Goal: Information Seeking & Learning: Compare options

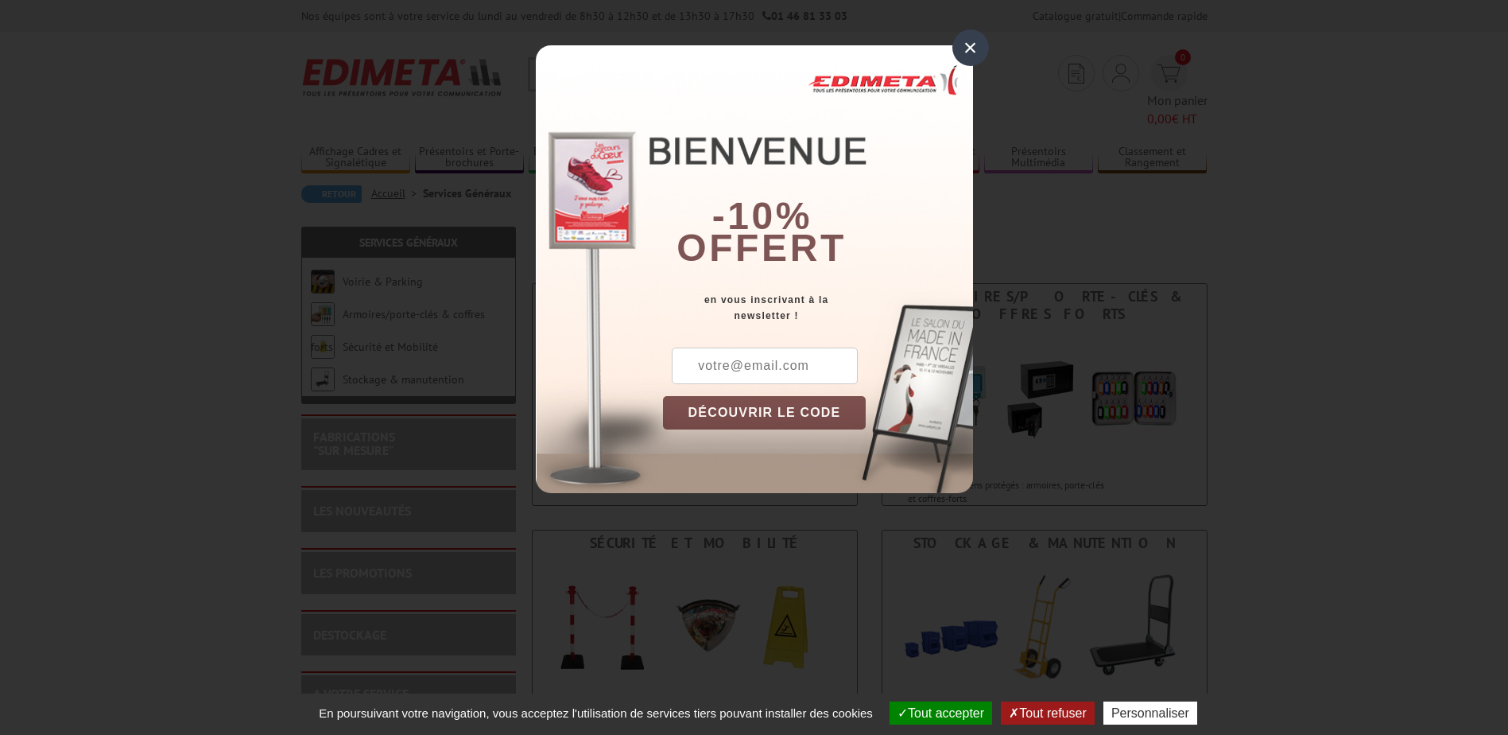
click at [979, 50] on div "×" at bounding box center [970, 47] width 37 height 37
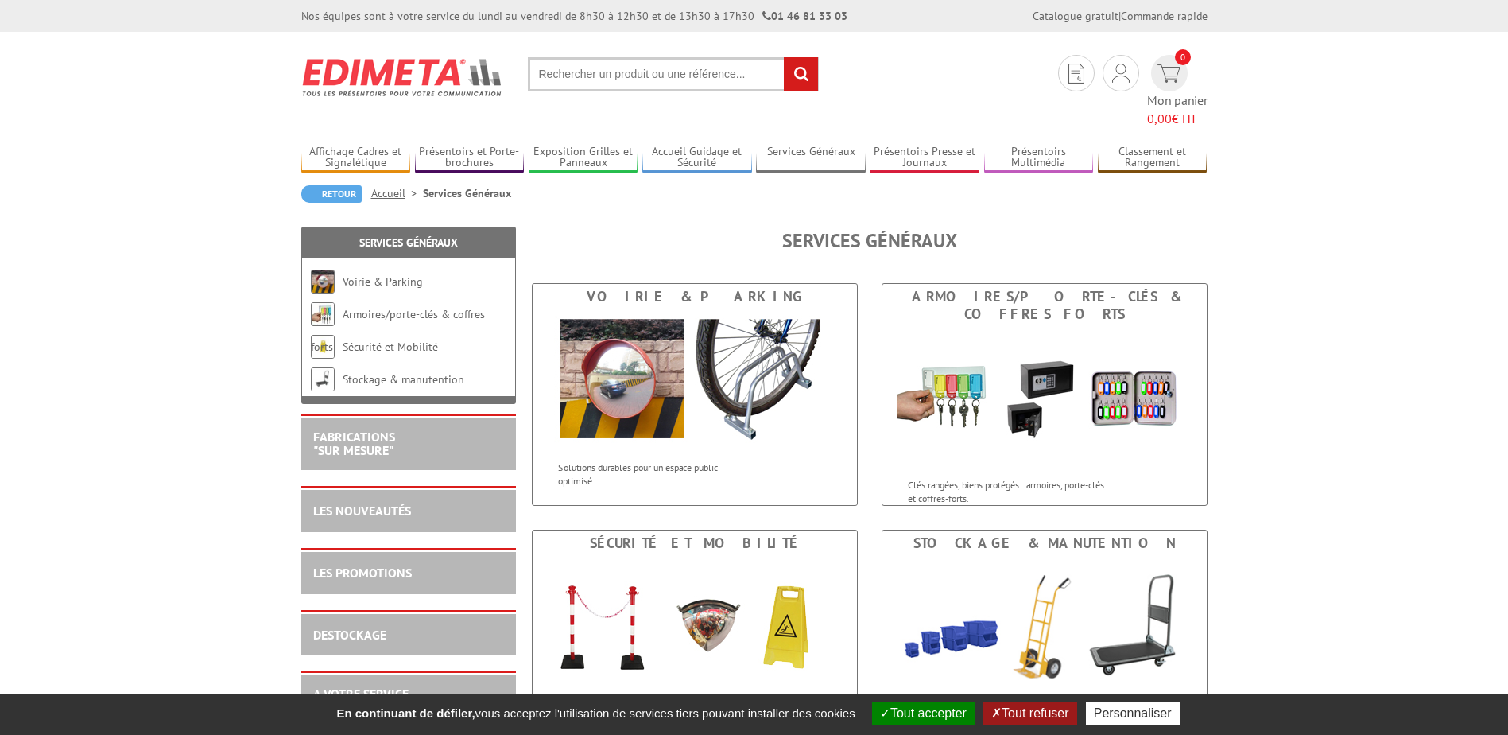
click at [653, 78] on input "text" at bounding box center [673, 74] width 291 height 34
drag, startPoint x: 653, startPoint y: 78, endPoint x: 588, endPoint y: 76, distance: 64.4
click at [588, 76] on input "text" at bounding box center [673, 74] width 291 height 34
click at [553, 72] on input "text" at bounding box center [673, 74] width 291 height 34
click at [556, 73] on input "text" at bounding box center [673, 74] width 291 height 34
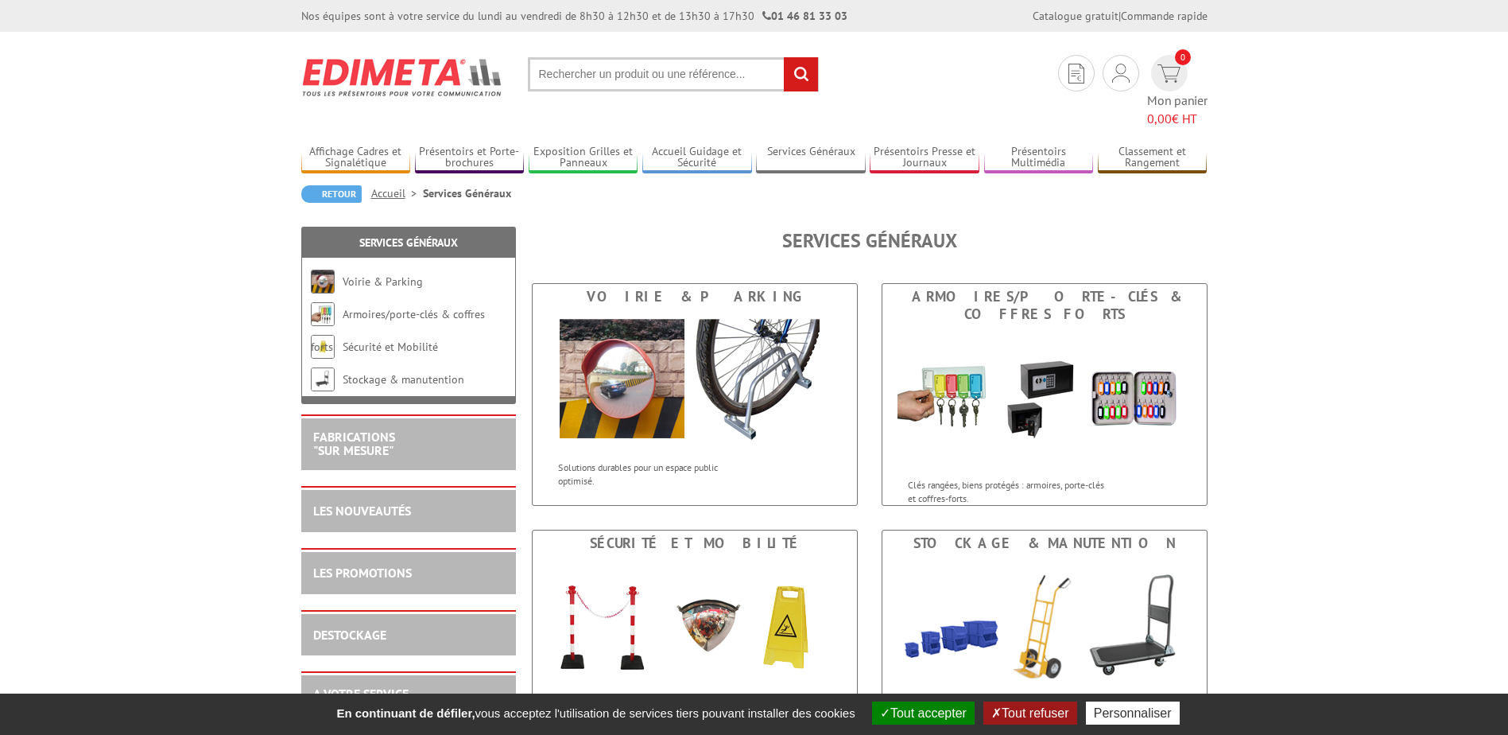
paste input "Vitrine fond métal sur pied simple 4XA4"
click at [559, 72] on input "Vitrine fond métal sur pied simple 4XA4" at bounding box center [673, 74] width 291 height 34
click at [760, 70] on input "Vitrine fond métal sur pied simple 4XA4" at bounding box center [673, 74] width 291 height 34
type input "Vitrine fond métal sur pied simple 4XA4"
click at [808, 83] on input "rechercher" at bounding box center [801, 74] width 34 height 34
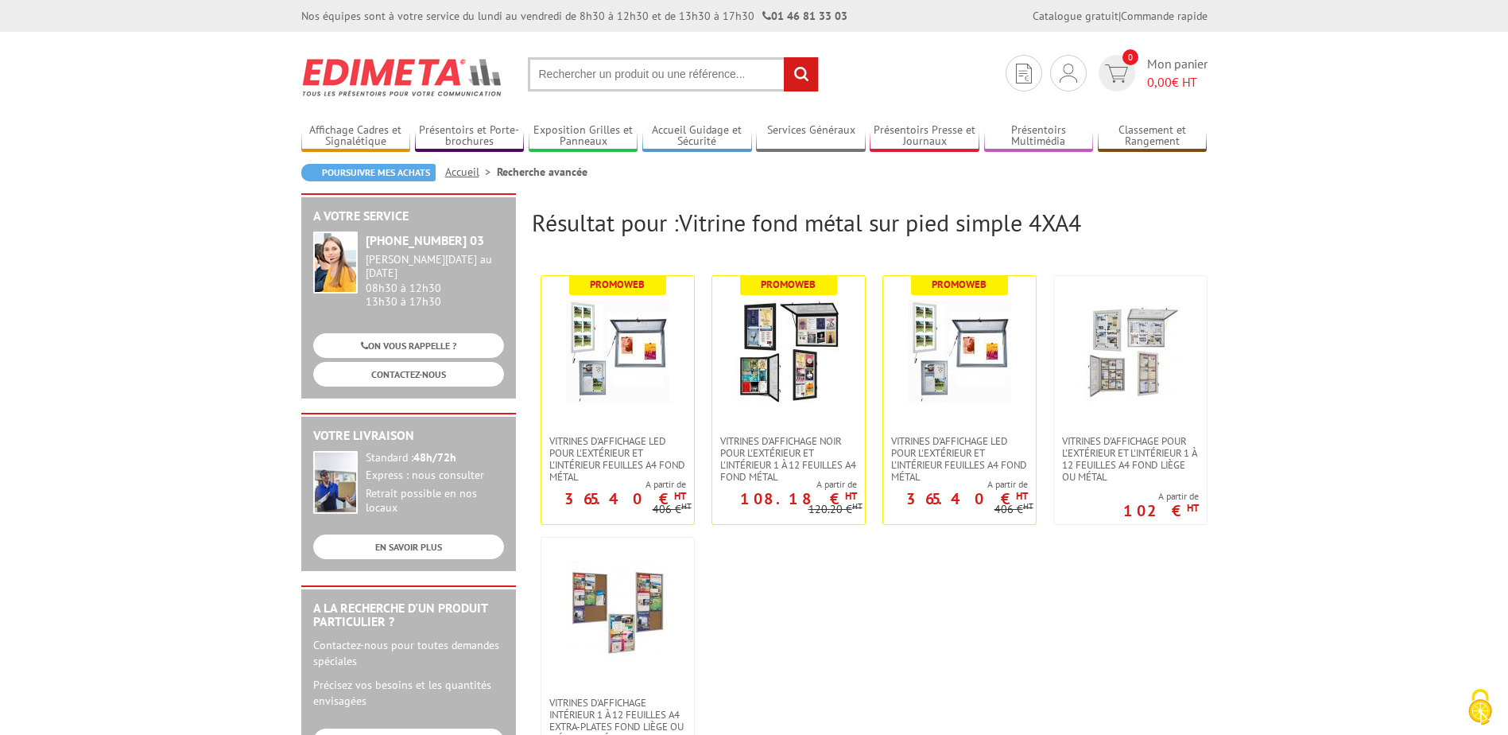
click at [610, 72] on input "text" at bounding box center [673, 74] width 291 height 34
click at [712, 76] on input "text" at bounding box center [673, 74] width 291 height 34
click at [714, 75] on input "text" at bounding box center [673, 74] width 291 height 34
click at [545, 76] on input "text" at bounding box center [673, 74] width 291 height 34
paste input "Vitrine fond métal sur pied simple"
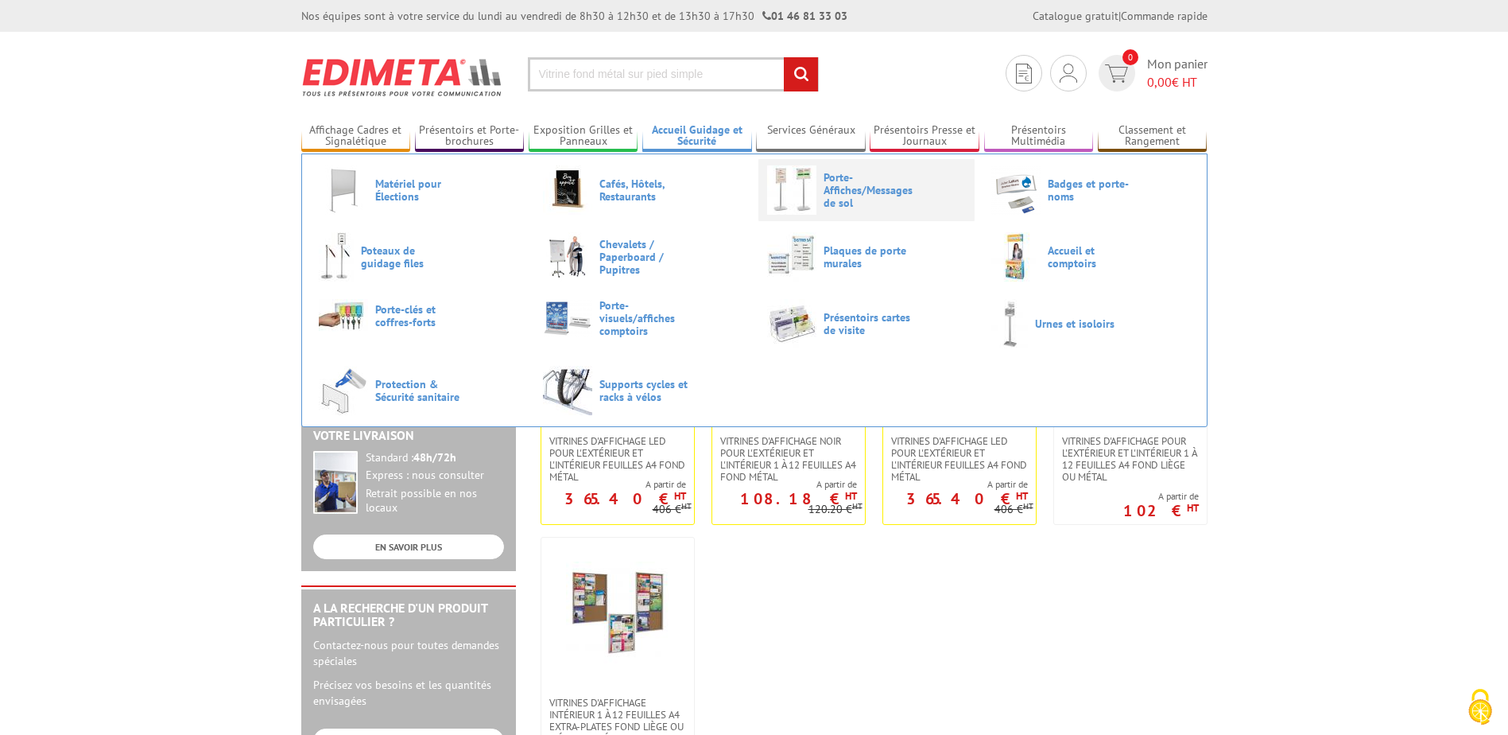
type input "Vitrine fond métal sur pied simple"
click at [853, 188] on span "Porte-Affiches/Messages de sol" at bounding box center [871, 190] width 95 height 38
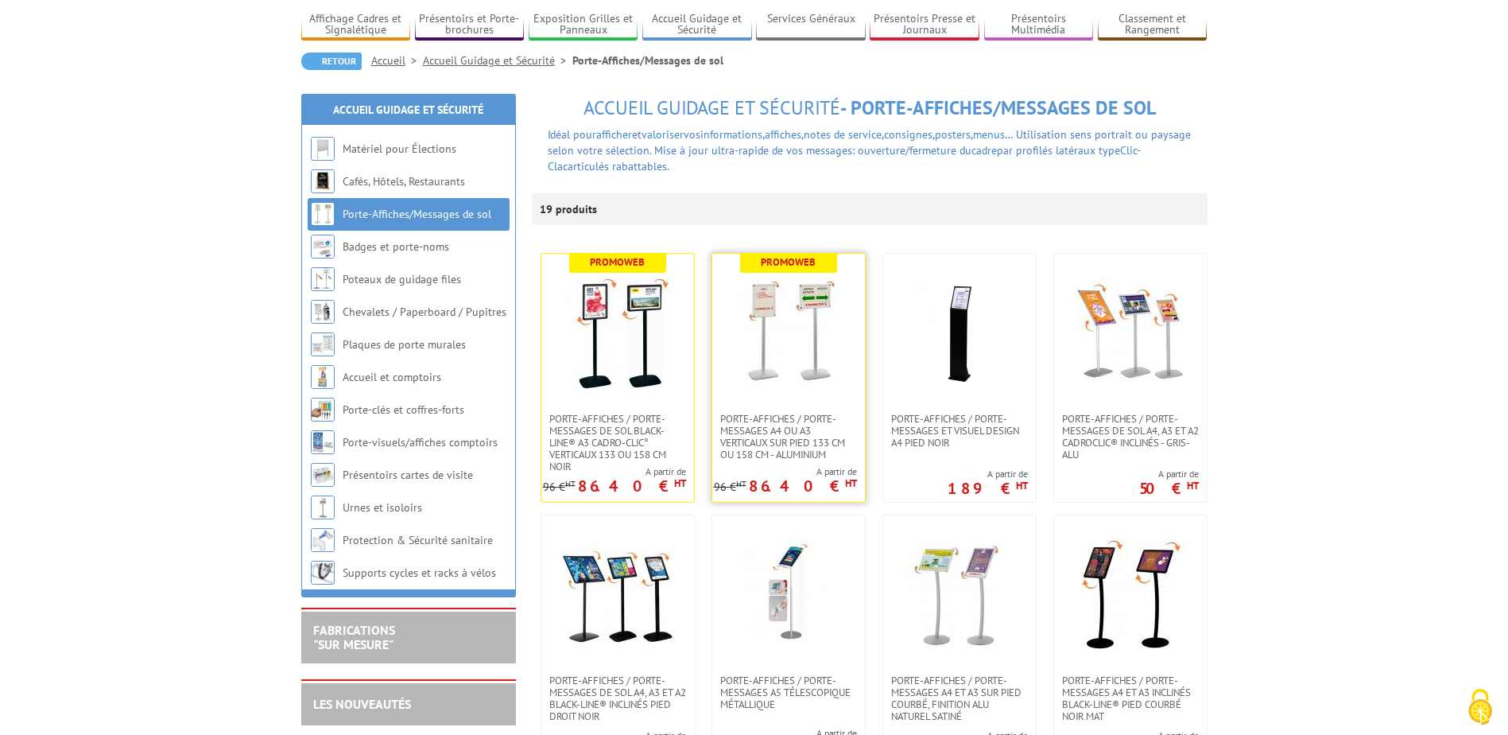
scroll to position [159, 0]
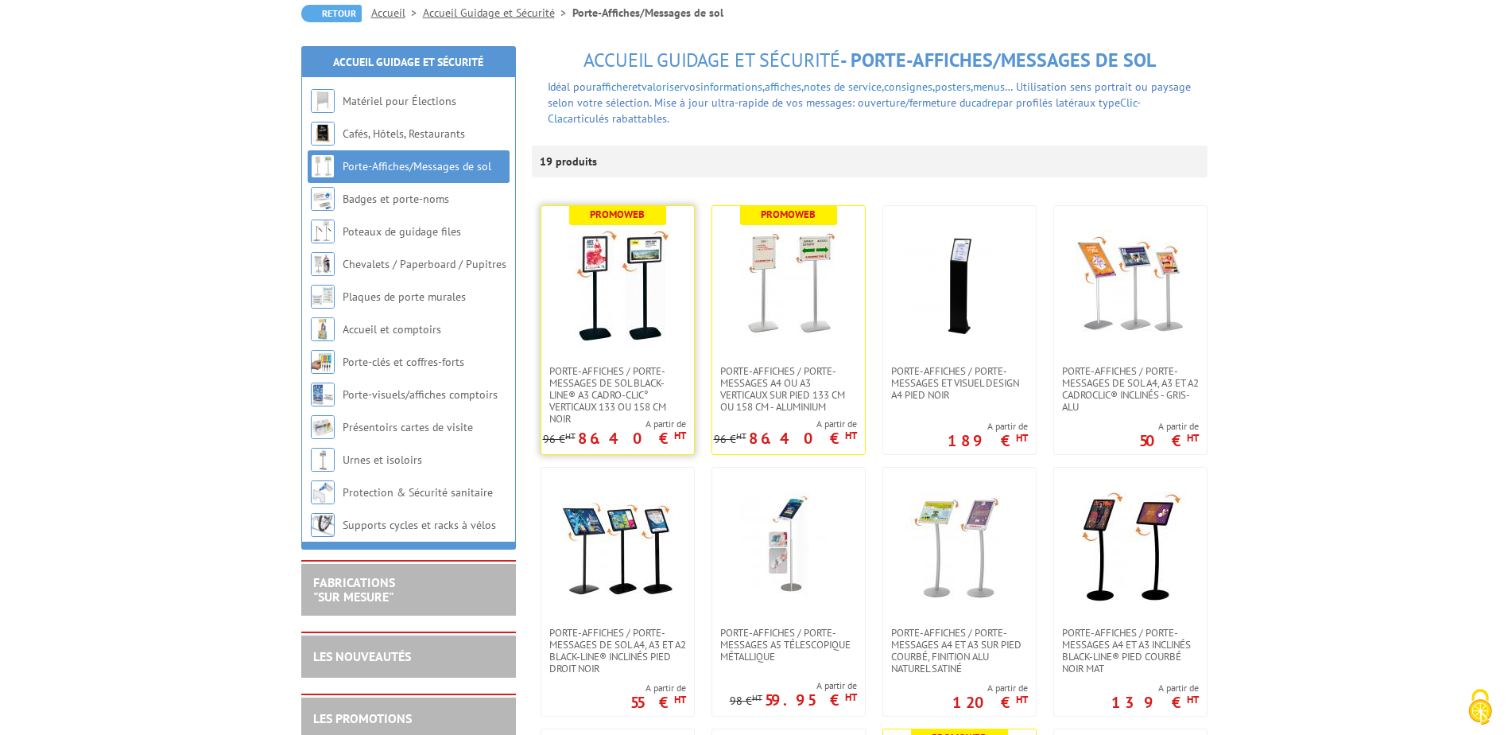
click at [623, 333] on img at bounding box center [617, 285] width 111 height 111
click at [782, 276] on img at bounding box center [788, 285] width 111 height 111
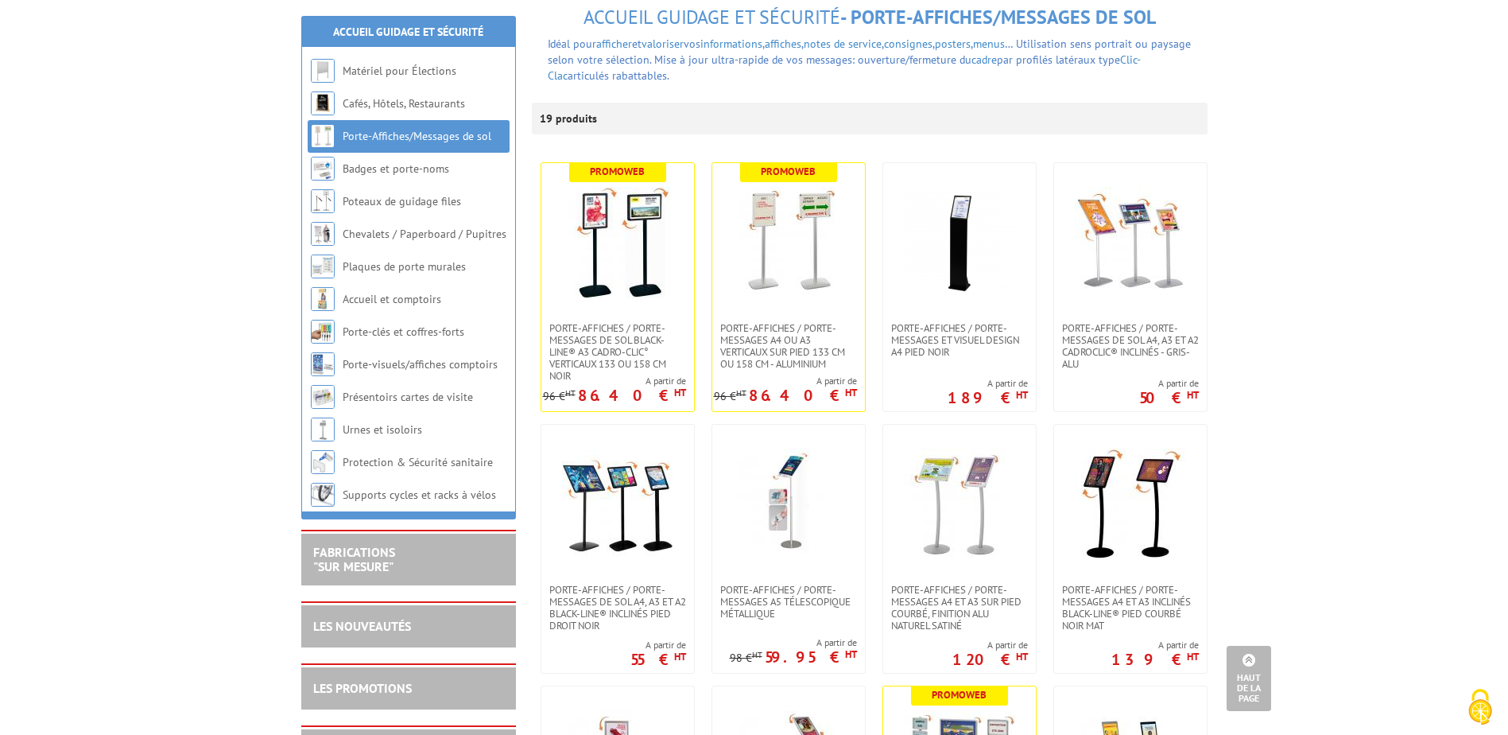
scroll to position [159, 0]
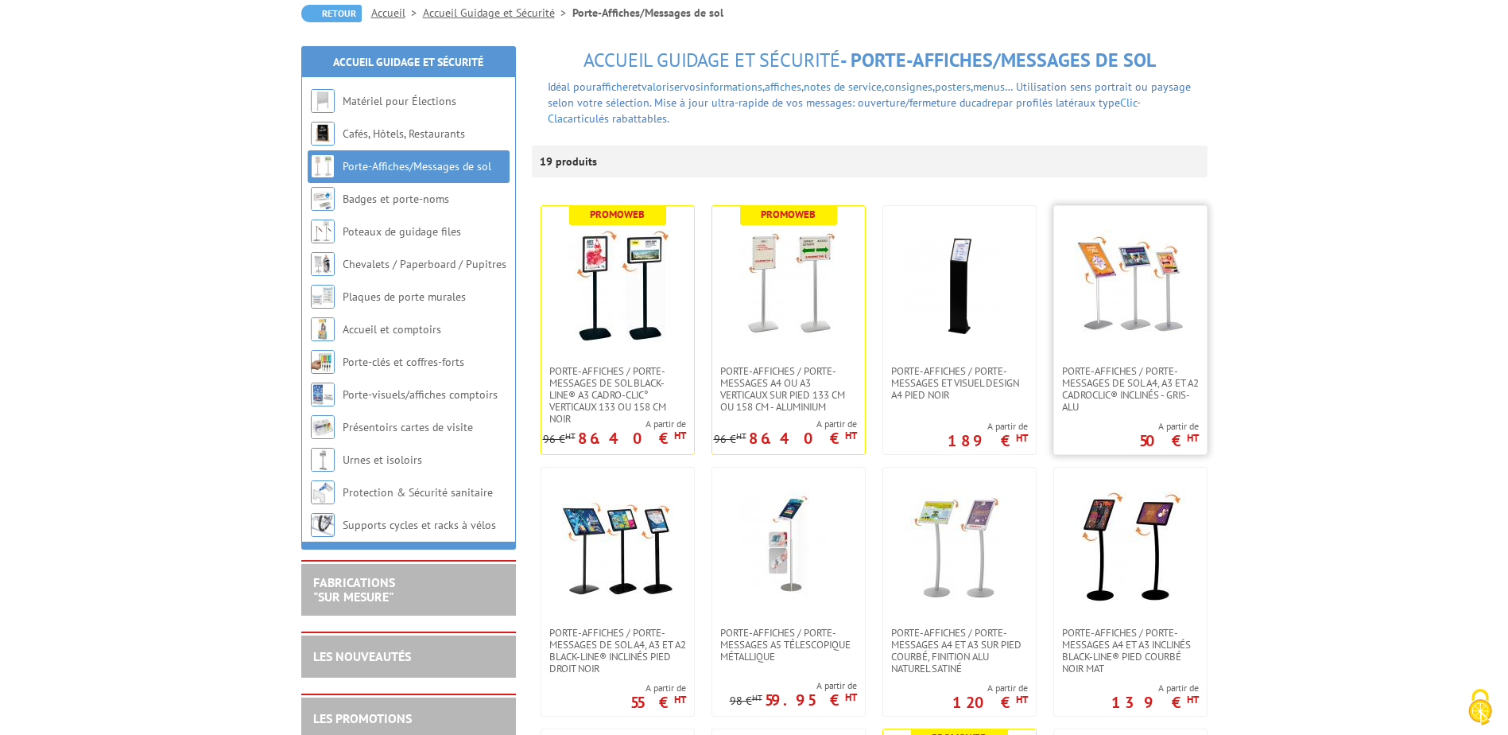
click at [1158, 302] on img at bounding box center [1130, 285] width 111 height 111
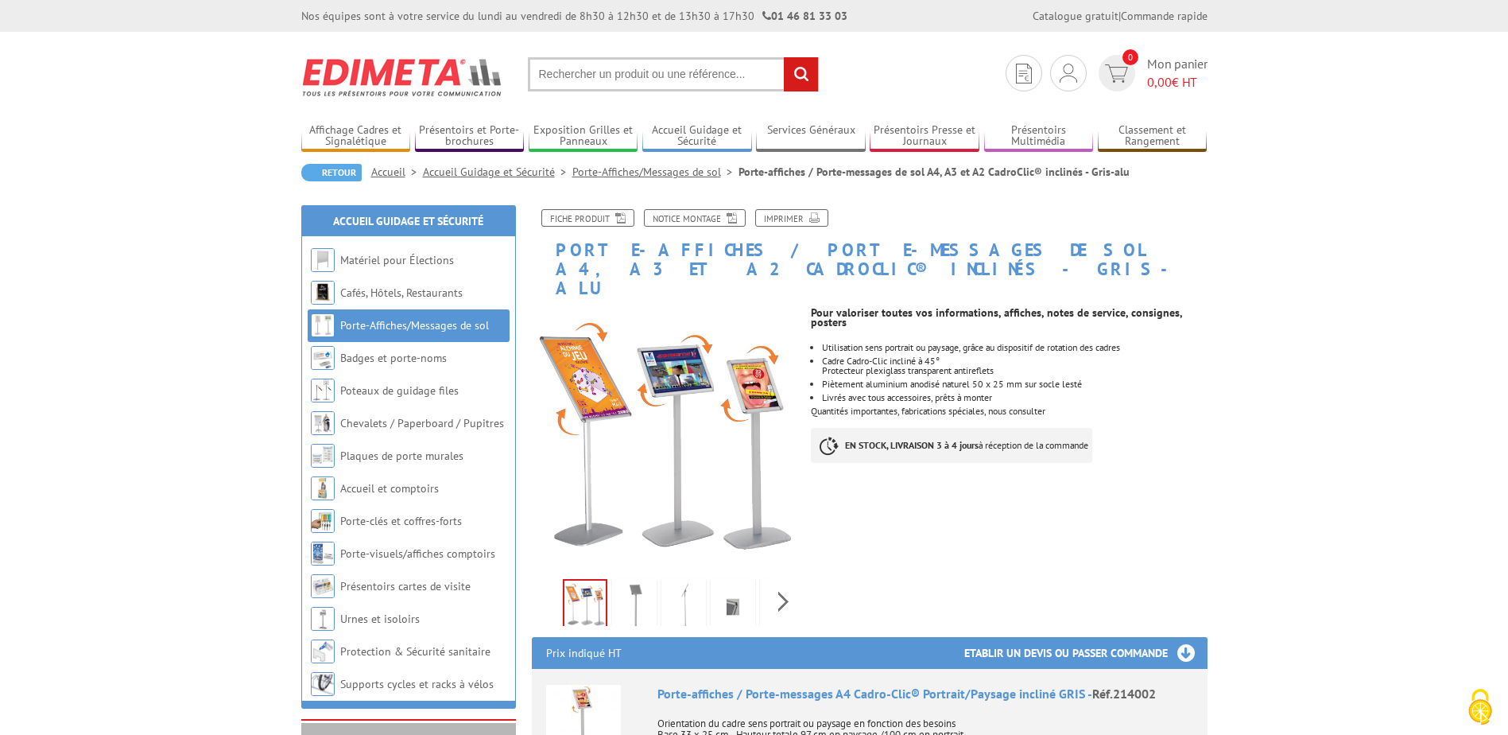
drag, startPoint x: 401, startPoint y: 1, endPoint x: 118, endPoint y: 284, distance: 400.2
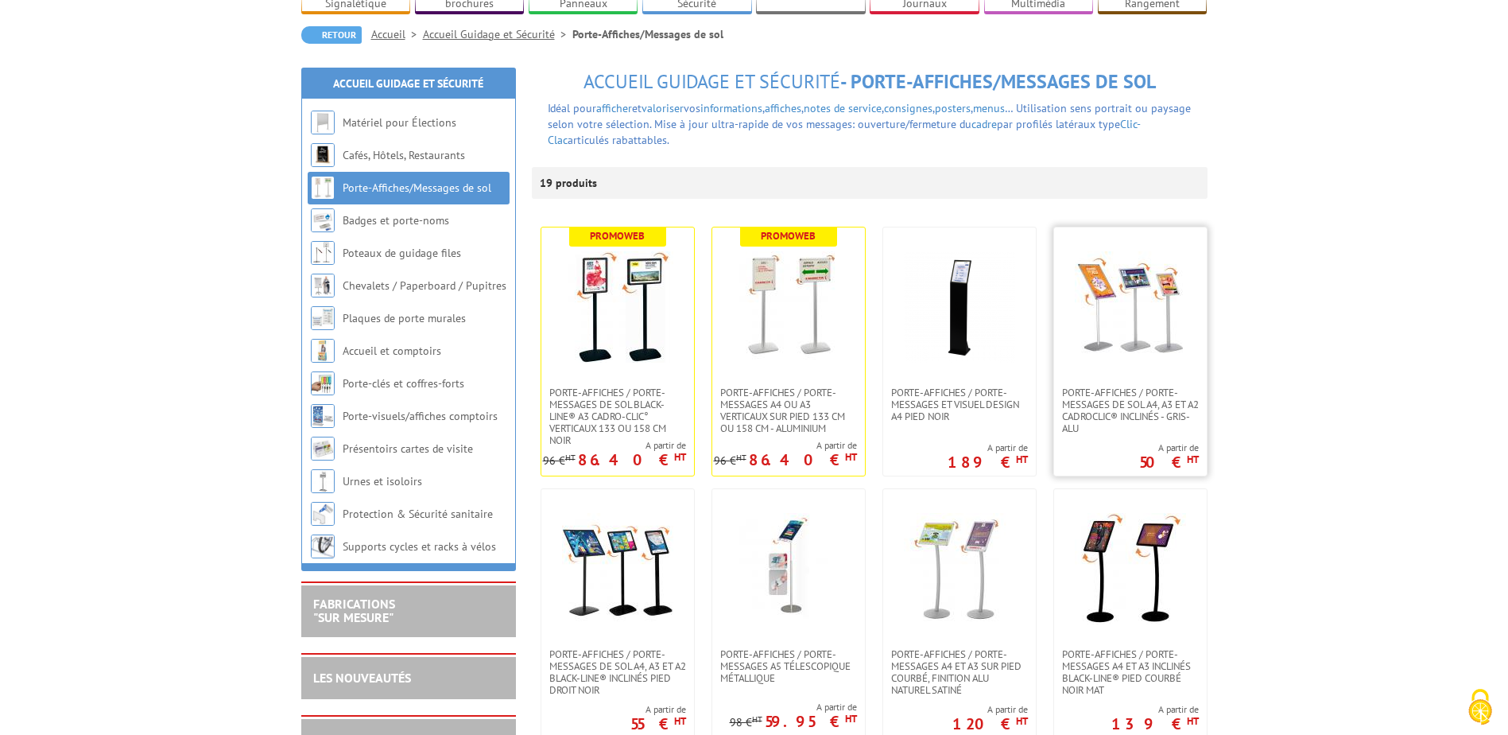
click at [1171, 293] on img at bounding box center [1130, 306] width 111 height 111
